Goal: Register for event/course: Sign up to attend an event or enroll in a course

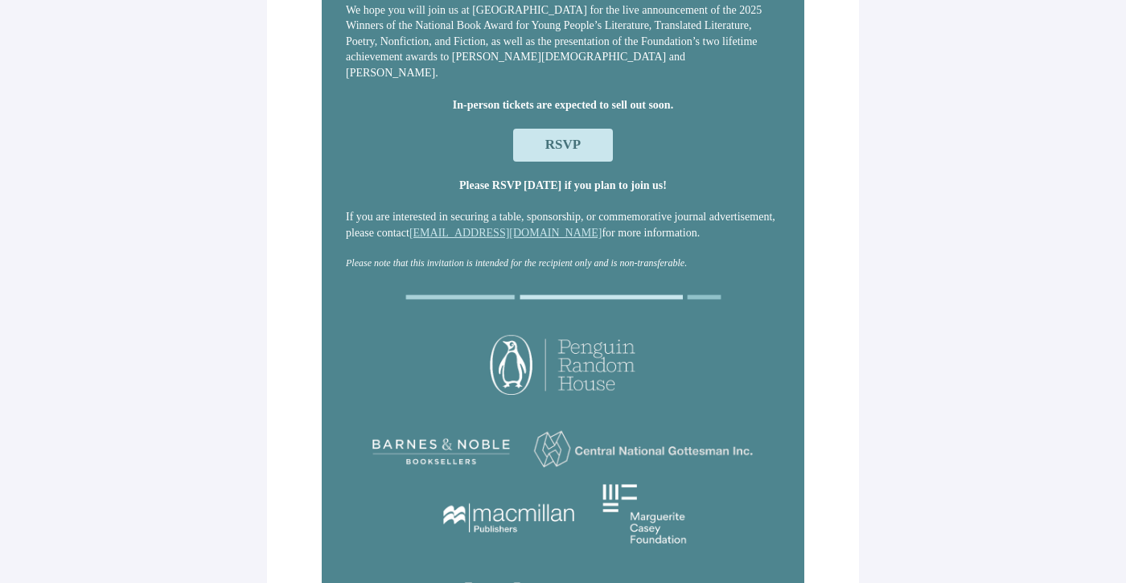
scroll to position [161, 0]
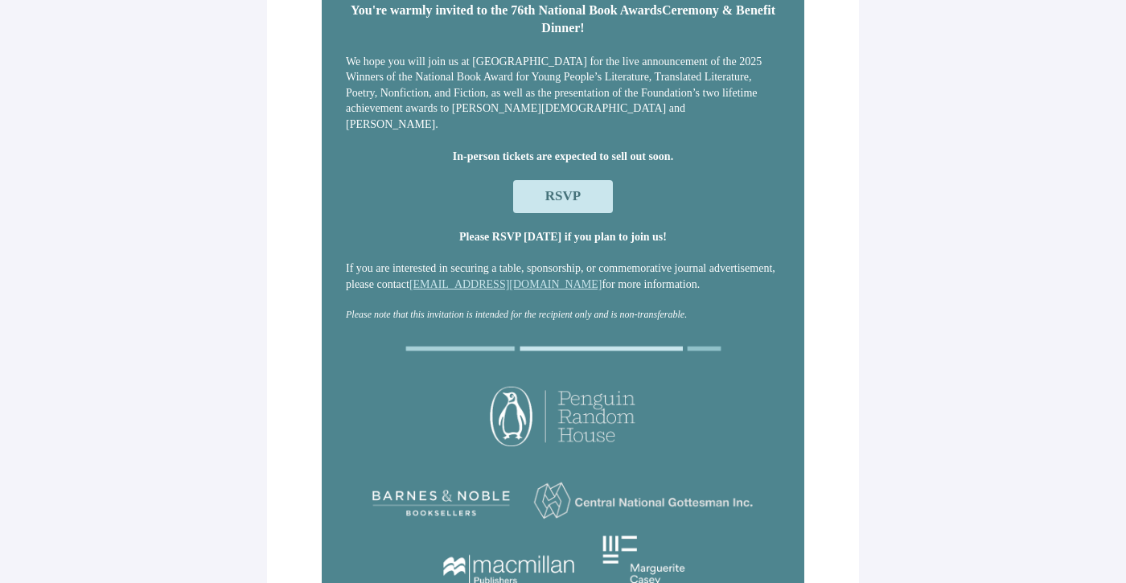
click at [565, 199] on span "RSVP" at bounding box center [562, 195] width 35 height 15
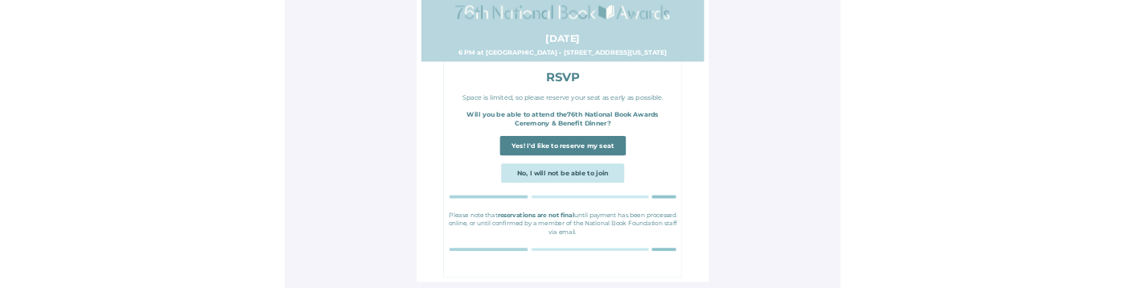
scroll to position [0, 0]
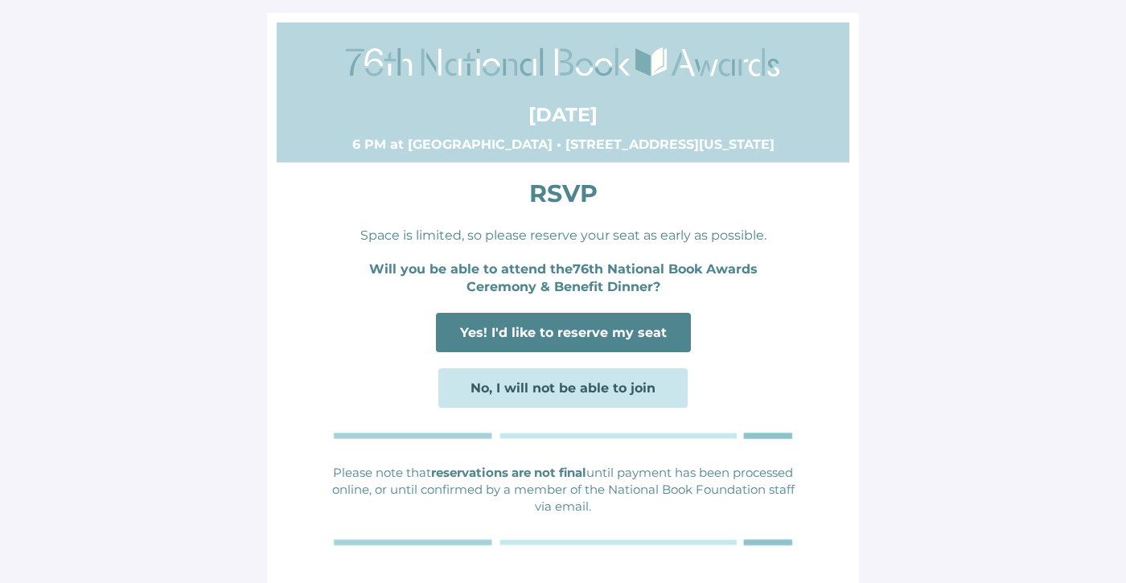
click at [559, 386] on span "No, I will not be able to join" at bounding box center [563, 387] width 185 height 15
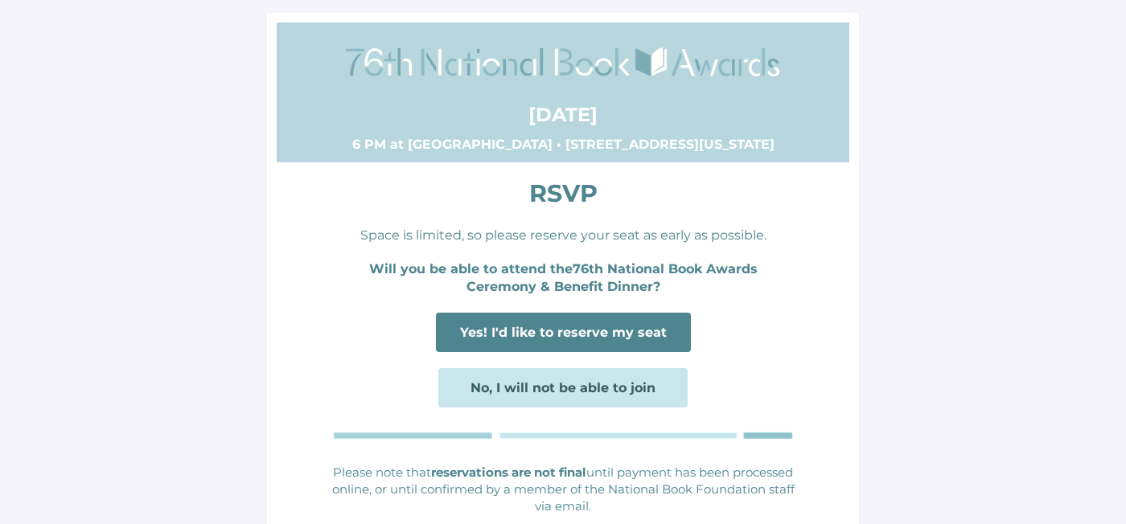
click at [812, 524] on html "[DATE] 6 PM at [GEOGRAPHIC_DATA] • [STREET_ADDRESS][US_STATE] RSVP Space is lim…" at bounding box center [563, 310] width 1126 height 621
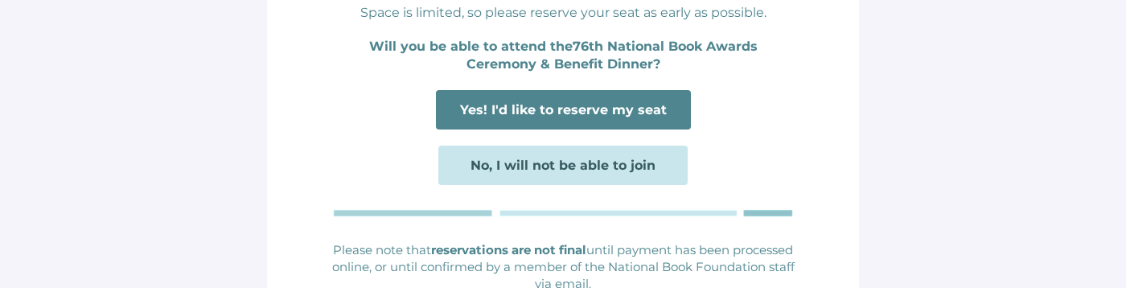
scroll to position [241, 0]
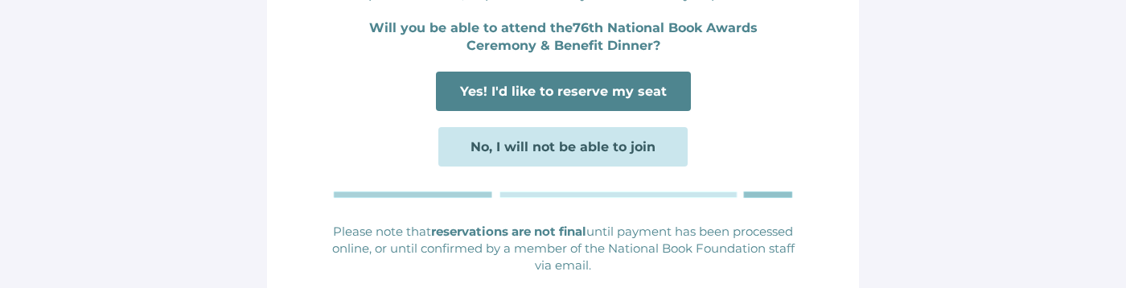
click at [580, 147] on span "No, I will not be able to join" at bounding box center [563, 146] width 185 height 15
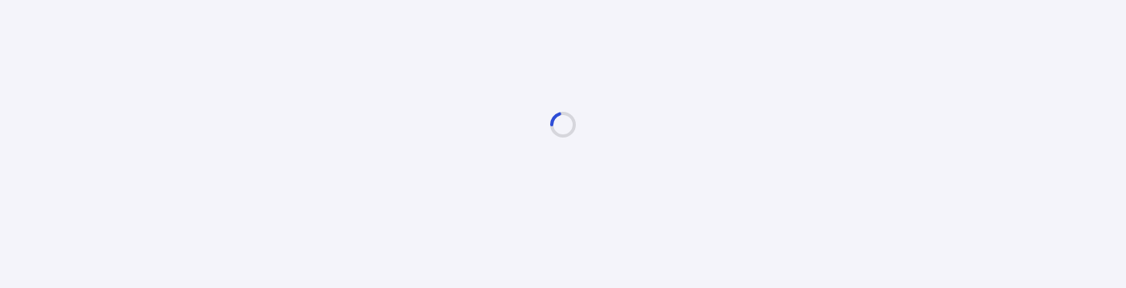
scroll to position [0, 0]
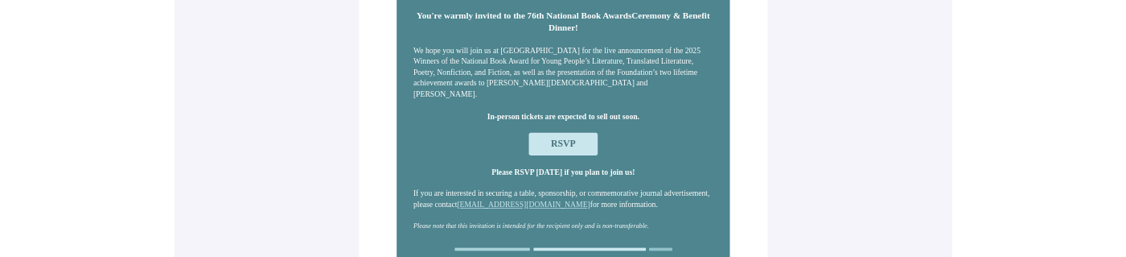
scroll to position [161, 0]
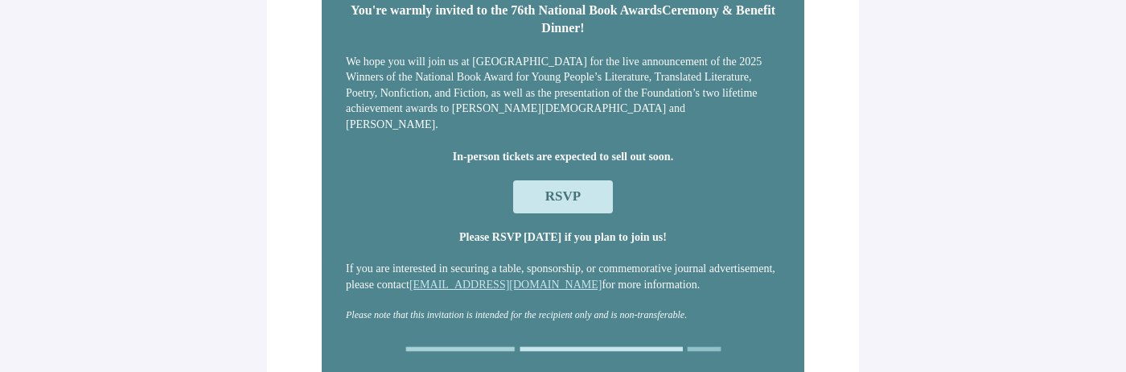
click at [599, 201] on span "RSVP" at bounding box center [563, 196] width 100 height 32
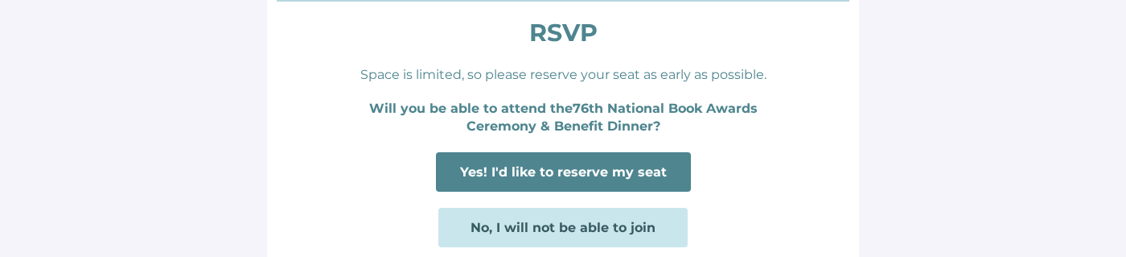
click at [640, 224] on span "No, I will not be able to join" at bounding box center [563, 227] width 185 height 15
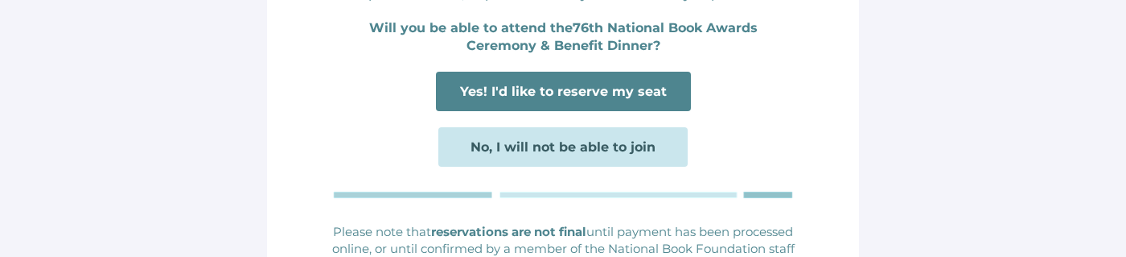
click at [952, 190] on main "[DATE] 6 PM at [GEOGRAPHIC_DATA] • [STREET_ADDRESS][US_STATE] RSVP Space is lim…" at bounding box center [563, 69] width 1126 height 621
click at [573, 137] on span "No, I will not be able to join" at bounding box center [562, 146] width 249 height 39
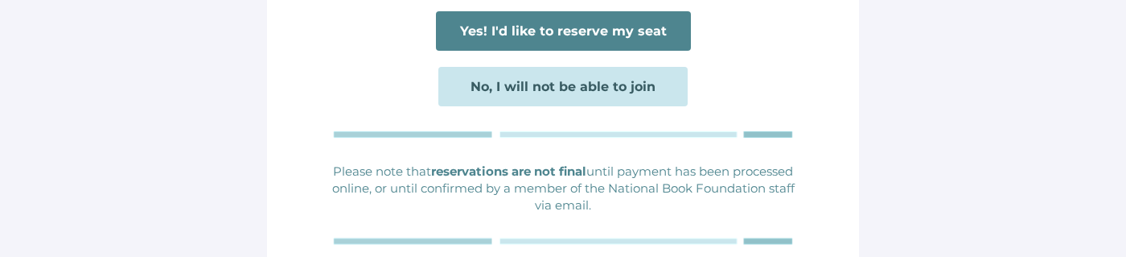
scroll to position [322, 0]
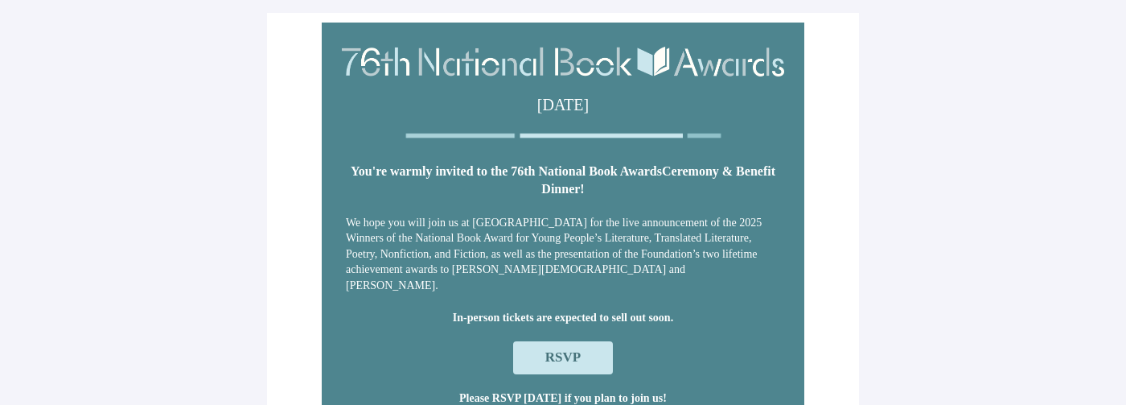
scroll to position [241, 0]
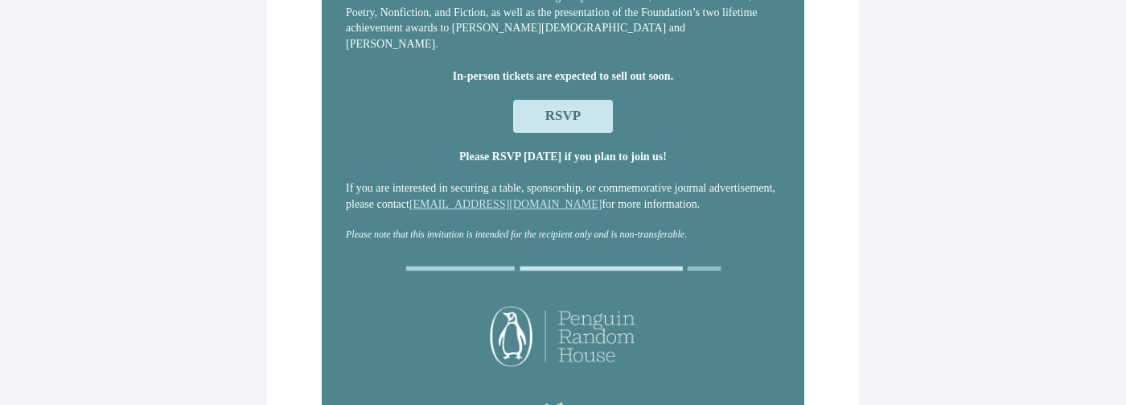
click at [572, 116] on span "RSVP" at bounding box center [562, 115] width 35 height 15
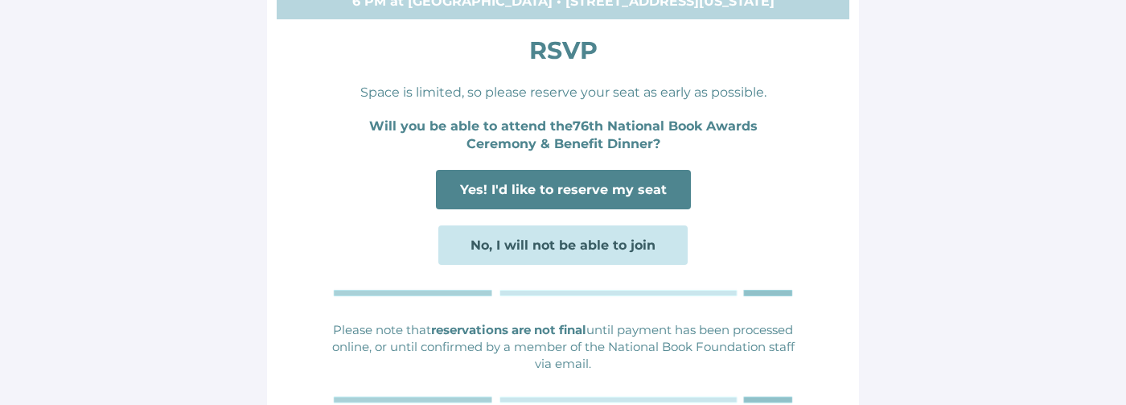
scroll to position [216, 0]
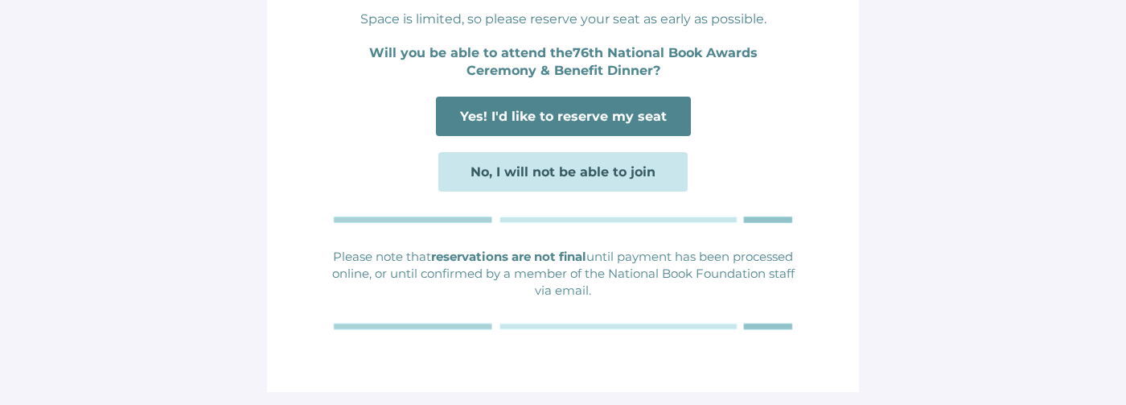
click at [584, 172] on span "No, I will not be able to join" at bounding box center [563, 171] width 185 height 15
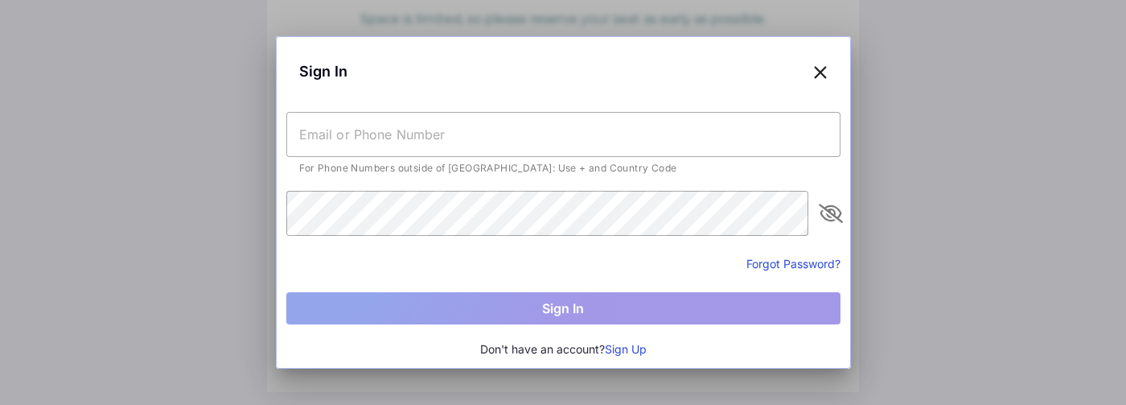
scroll to position [0, 0]
click at [823, 78] on icon at bounding box center [820, 71] width 14 height 23
click at [816, 67] on icon at bounding box center [820, 71] width 14 height 23
click at [817, 67] on icon at bounding box center [820, 71] width 14 height 23
click at [902, 88] on div at bounding box center [563, 202] width 1126 height 405
